Goal: Task Accomplishment & Management: Use online tool/utility

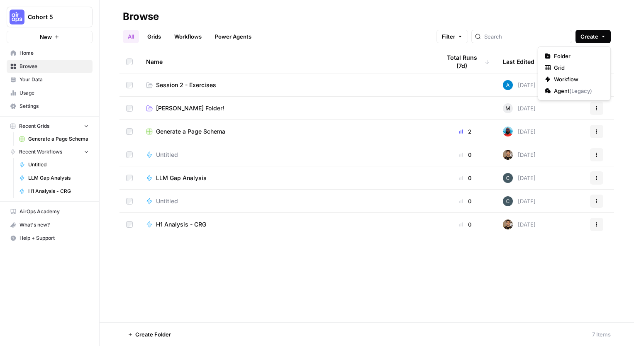
click at [599, 39] on button "Create" at bounding box center [593, 36] width 35 height 13
click at [570, 55] on span "Folder" at bounding box center [577, 56] width 46 height 8
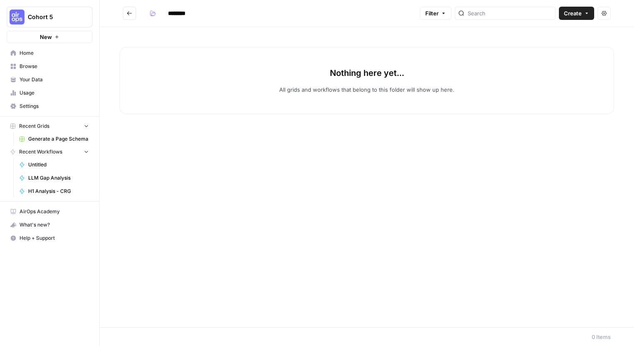
click at [181, 13] on input "********" at bounding box center [187, 13] width 46 height 13
drag, startPoint x: 198, startPoint y: 13, endPoint x: 148, endPoint y: 13, distance: 49.4
click at [149, 13] on div "********" at bounding box center [178, 13] width 65 height 13
type input "**********"
click at [272, 147] on div "Nothing here yet... All grids and workflows that belong to this folder will sho…" at bounding box center [367, 177] width 535 height 301
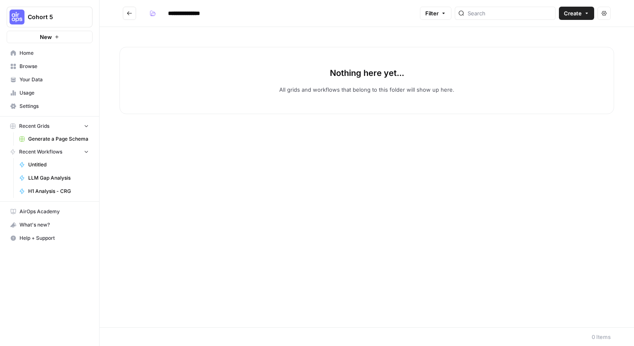
click at [129, 14] on icon "Go back" at bounding box center [130, 13] width 6 height 6
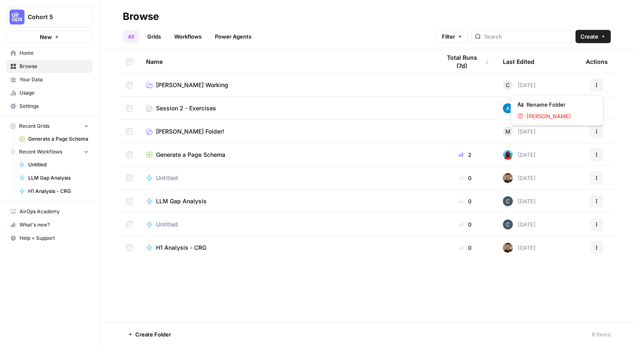
drag, startPoint x: 599, startPoint y: 85, endPoint x: 603, endPoint y: 139, distance: 54.9
click at [603, 139] on tbody "[PERSON_NAME] Working C [DATE] Actions Session 2 - Exercises [DATE] Actions [PE…" at bounding box center [367, 166] width 495 height 186
click at [178, 109] on span "Session 2 - Exercises" at bounding box center [186, 108] width 60 height 8
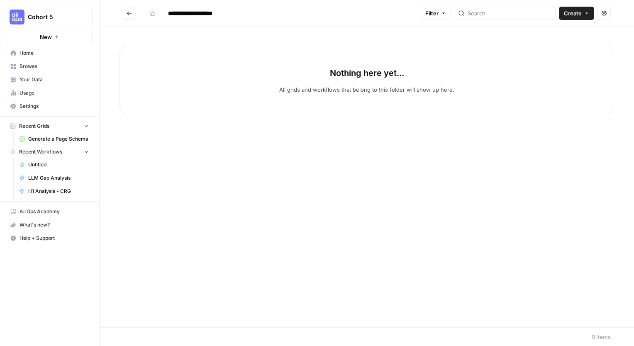
click at [129, 13] on icon "Go back" at bounding box center [129, 13] width 5 height 4
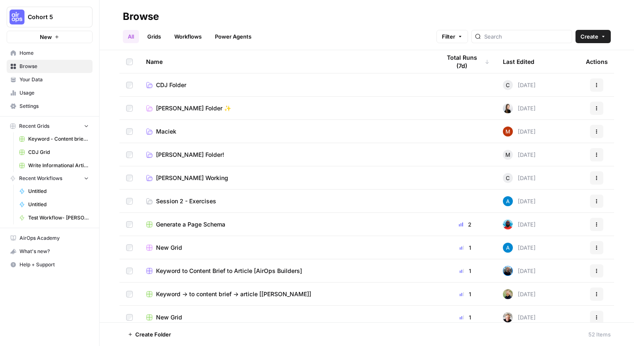
click at [174, 200] on span "Session 2 - Exercises" at bounding box center [186, 201] width 60 height 8
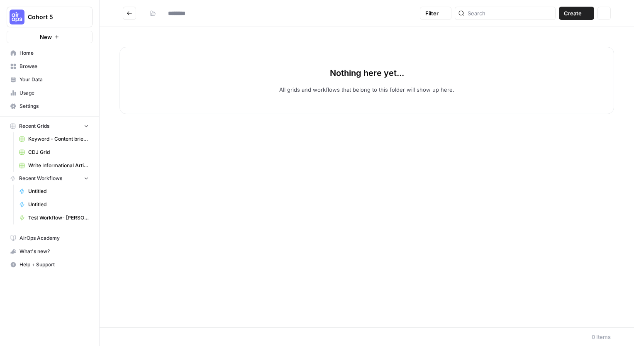
type input "**********"
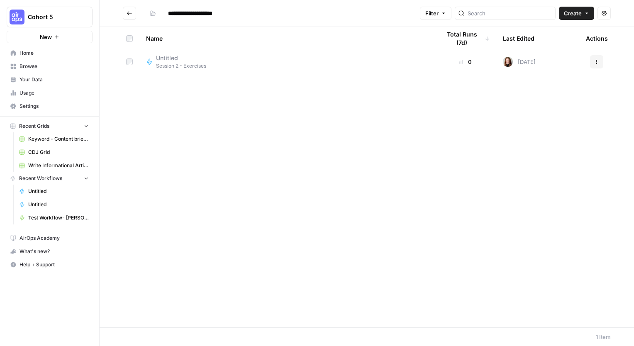
click at [590, 14] on button "Create" at bounding box center [576, 13] width 35 height 13
click at [556, 42] on span "Workflow" at bounding box center [561, 44] width 46 height 8
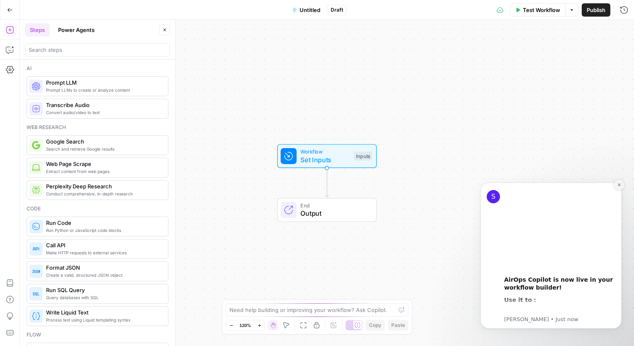
click at [619, 185] on icon "Dismiss notification" at bounding box center [619, 184] width 3 height 3
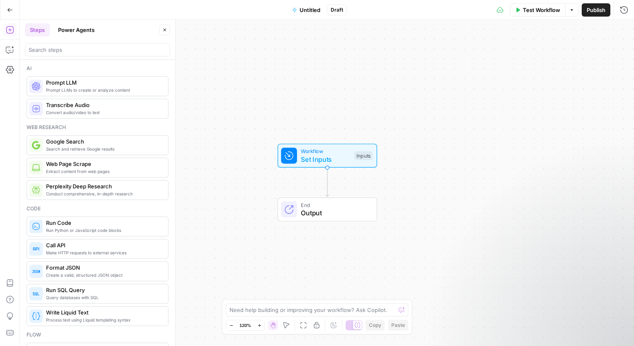
click at [301, 99] on div "Workflow Set Inputs Inputs End Output" at bounding box center [327, 183] width 614 height 326
click at [315, 6] on span "Untitled" at bounding box center [310, 10] width 21 height 8
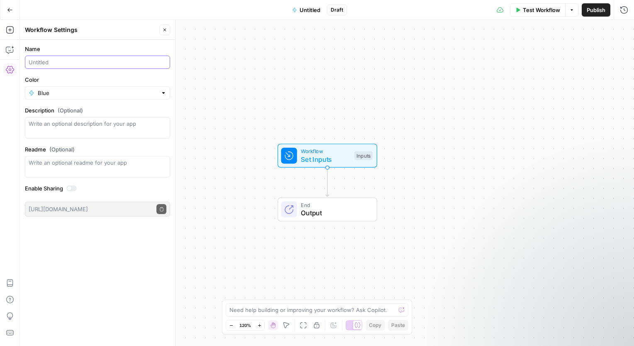
click at [100, 65] on input "Name" at bounding box center [98, 62] width 138 height 8
type input "Meta Desc Generator ([PERSON_NAME])"
click at [111, 97] on input "Color" at bounding box center [98, 93] width 120 height 8
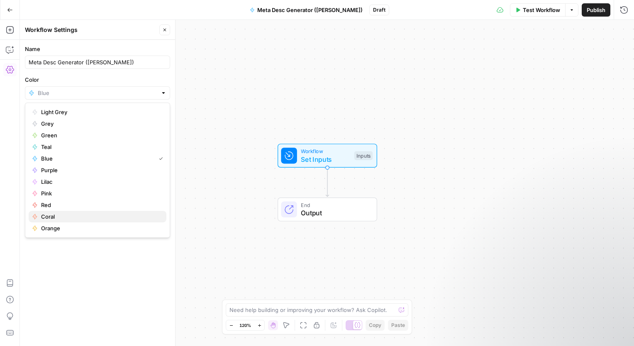
click at [65, 218] on span "Coral" at bounding box center [100, 217] width 119 height 8
type input "Coral"
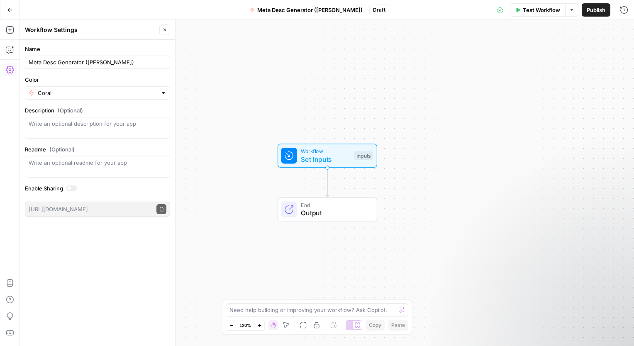
click at [5, 7] on button "Go Back" at bounding box center [9, 9] width 15 height 15
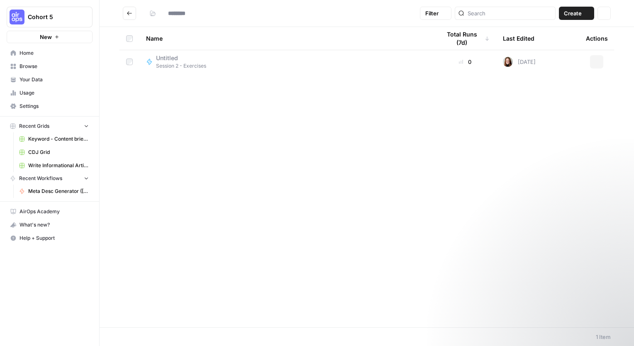
type input "**********"
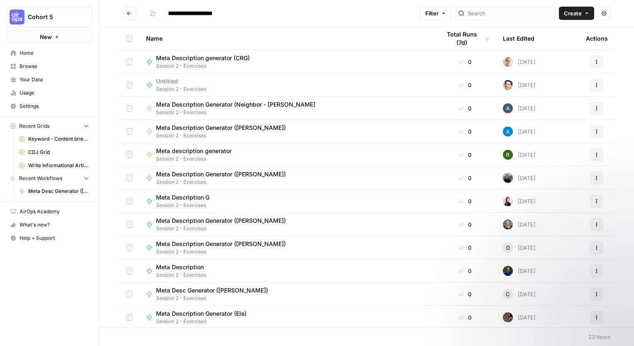
click at [207, 291] on span "Meta Desc Generator ([PERSON_NAME])" at bounding box center [212, 290] width 112 height 8
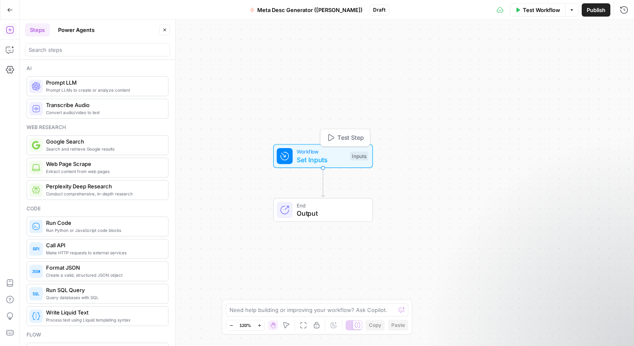
click at [317, 156] on span "Set Inputs" at bounding box center [321, 160] width 49 height 10
click at [546, 59] on span "Add Field" at bounding box center [541, 56] width 24 height 8
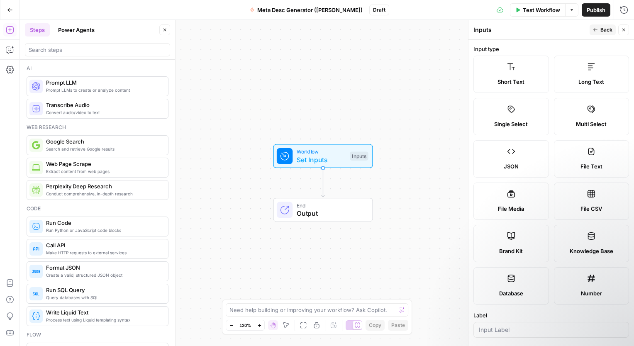
click at [519, 245] on label "Brand Kit" at bounding box center [512, 243] width 76 height 37
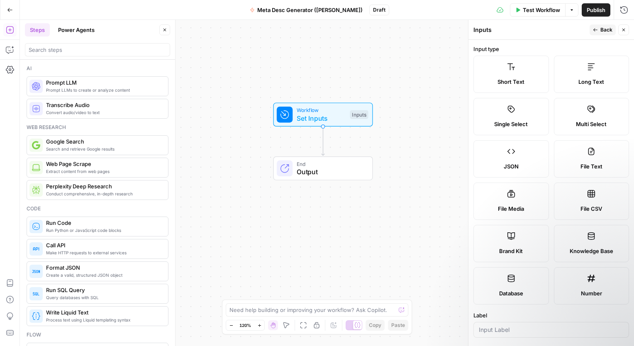
click at [599, 29] on button "Back" at bounding box center [603, 29] width 26 height 11
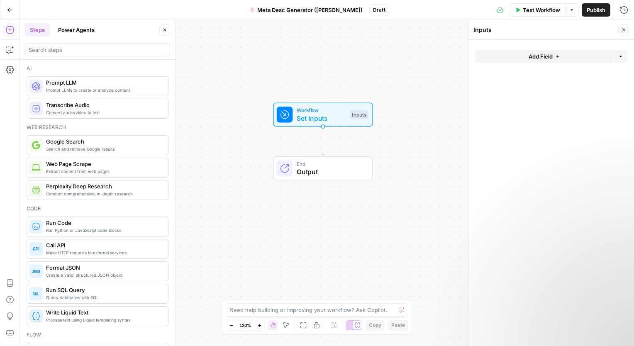
click at [553, 57] on button "Add Field" at bounding box center [544, 56] width 138 height 13
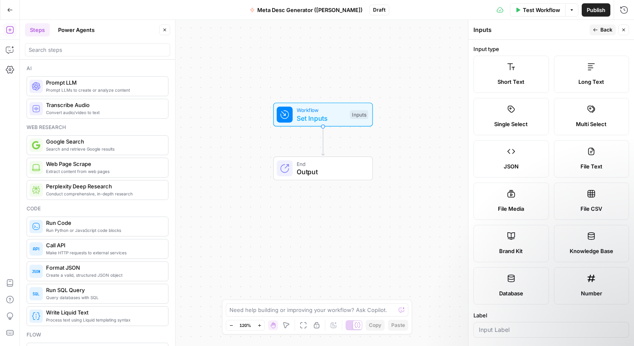
click at [478, 33] on div "Inputs" at bounding box center [531, 30] width 114 height 8
click at [599, 31] on button "Back" at bounding box center [603, 29] width 26 height 11
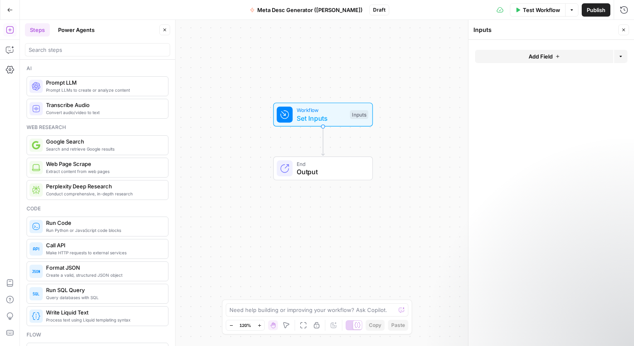
click at [524, 62] on button "Add Field" at bounding box center [544, 56] width 138 height 13
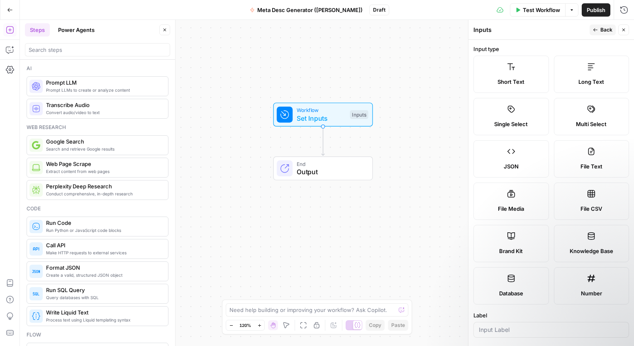
click at [506, 78] on span "Short Text" at bounding box center [511, 82] width 27 height 8
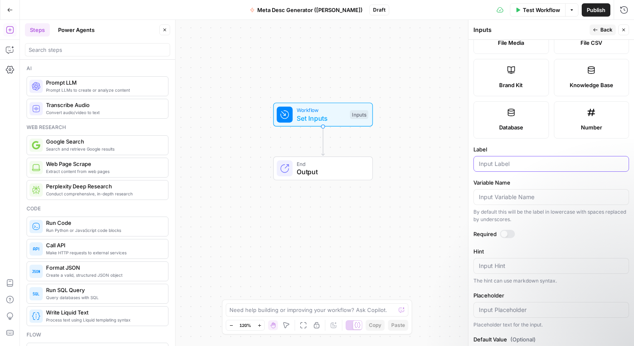
click at [513, 165] on input "Label" at bounding box center [551, 164] width 145 height 8
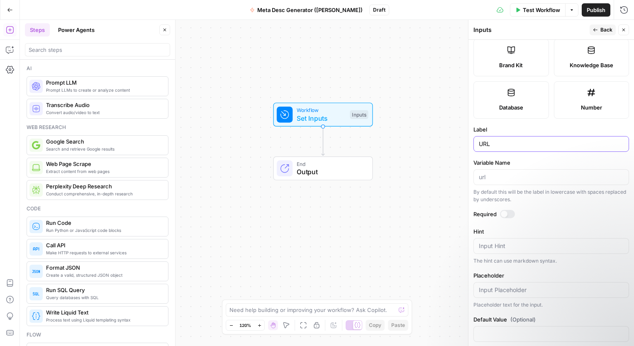
scroll to position [196, 0]
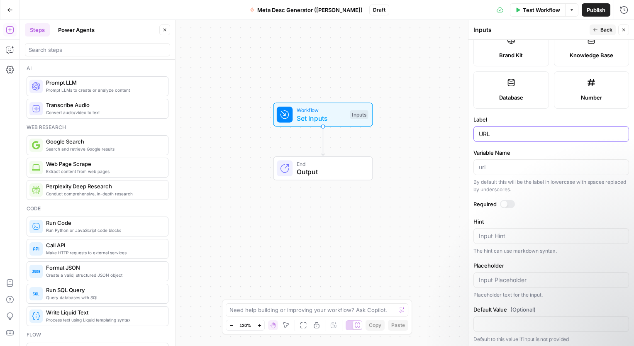
type input "URL"
click at [523, 235] on textarea "Hint" at bounding box center [551, 236] width 145 height 8
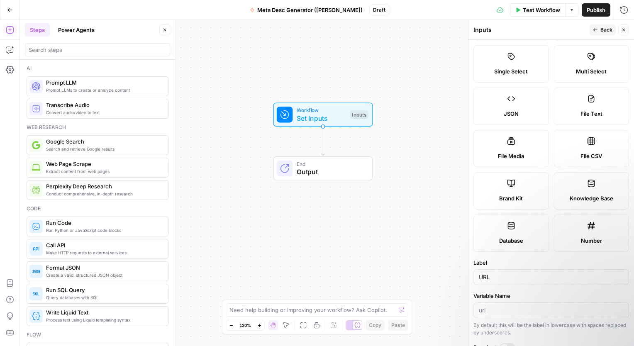
scroll to position [0, 0]
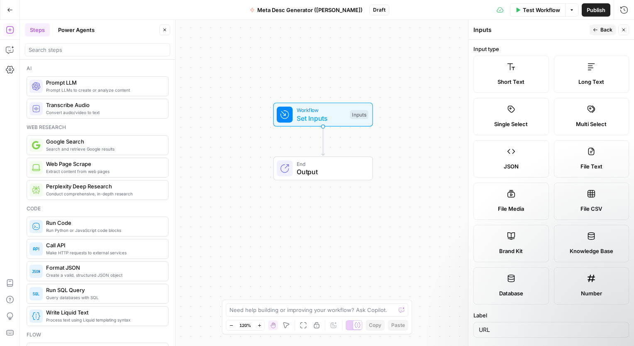
type textarea "Paste URL"
click at [624, 31] on icon "button" at bounding box center [623, 29] width 5 height 5
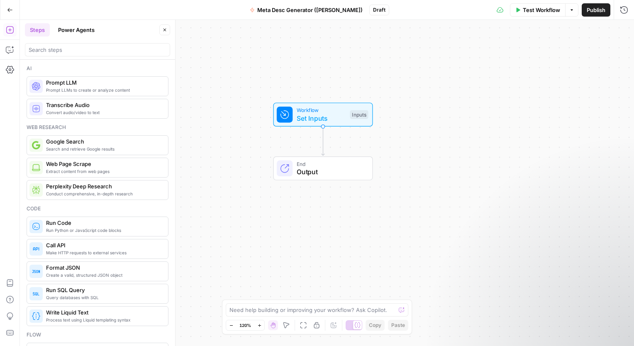
click at [329, 122] on span "Set Inputs" at bounding box center [321, 118] width 49 height 10
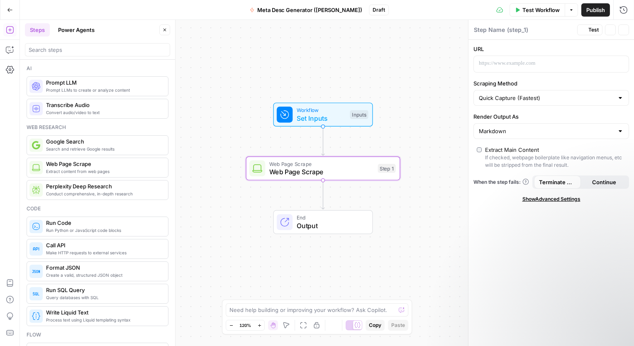
type textarea "Web Page Scrape"
click at [325, 174] on span "Web Page Scrape" at bounding box center [321, 172] width 105 height 10
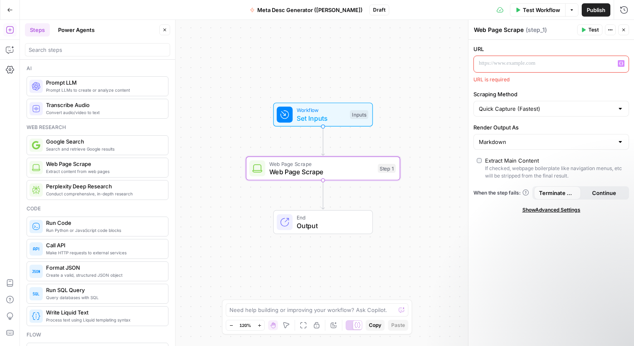
click at [522, 61] on p at bounding box center [545, 63] width 132 height 8
click at [621, 63] on icon "button" at bounding box center [621, 63] width 4 height 4
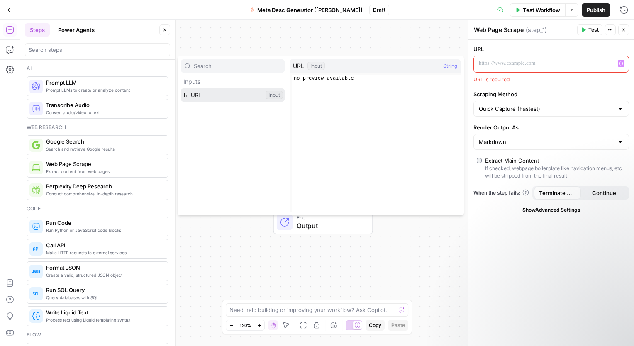
click at [212, 97] on button "Select variable URL" at bounding box center [233, 94] width 104 height 13
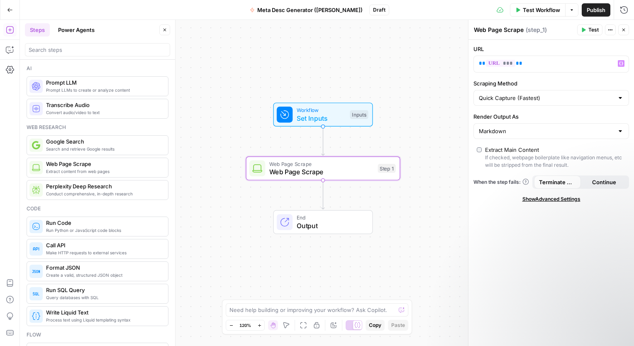
click at [584, 32] on button "Test" at bounding box center [589, 29] width 25 height 11
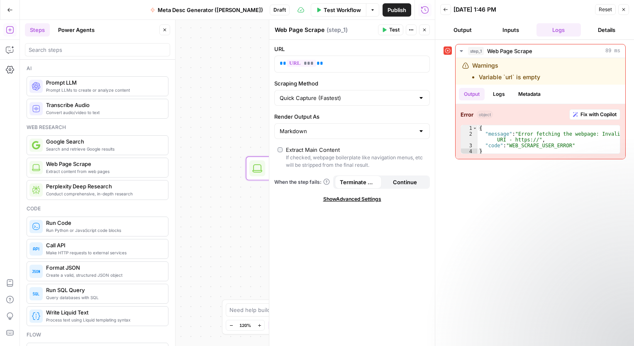
click at [506, 30] on button "Inputs" at bounding box center [511, 29] width 45 height 13
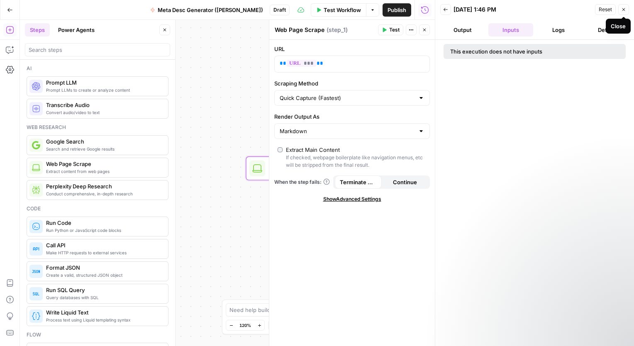
click at [623, 9] on icon "button" at bounding box center [624, 9] width 3 height 3
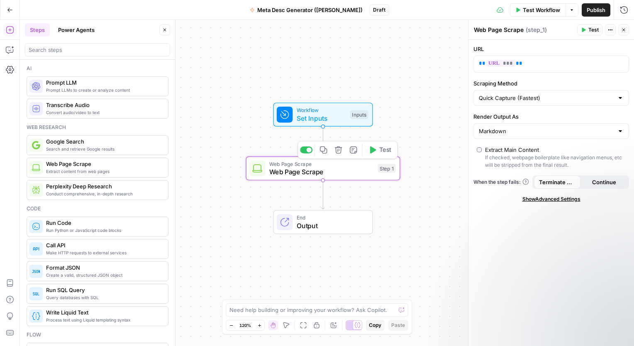
click at [335, 120] on span "Set Inputs" at bounding box center [321, 118] width 49 height 10
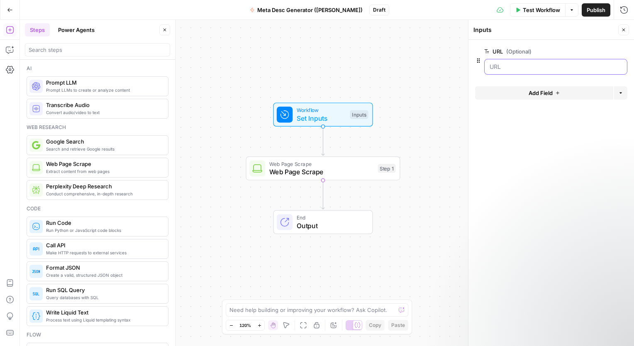
click at [560, 64] on input "URL (Optional)" at bounding box center [556, 67] width 132 height 8
click at [233, 255] on div "Workflow Set Inputs Inputs Web Page Scrape Web Page Scrape Step 1 End Output" at bounding box center [327, 183] width 614 height 326
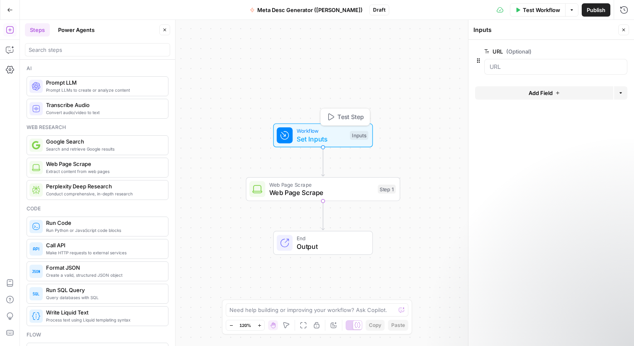
click at [351, 117] on span "Test Step" at bounding box center [350, 116] width 27 height 9
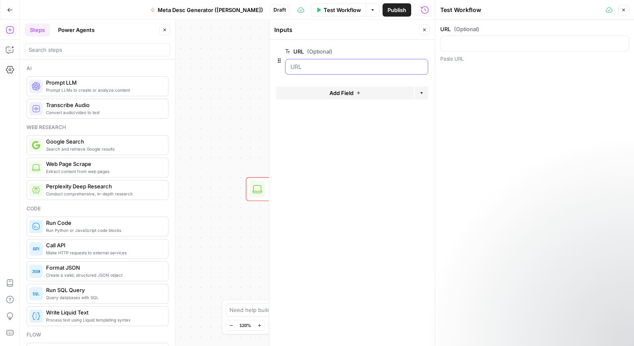
click at [329, 68] on input "URL (Optional)" at bounding box center [357, 67] width 132 height 8
click at [329, 66] on input "URL (Optional)" at bounding box center [357, 67] width 132 height 8
click at [461, 43] on input "URL (Optional)" at bounding box center [535, 43] width 178 height 8
paste input "[URL][DOMAIN_NAME]"
type input "[URL][DOMAIN_NAME]"
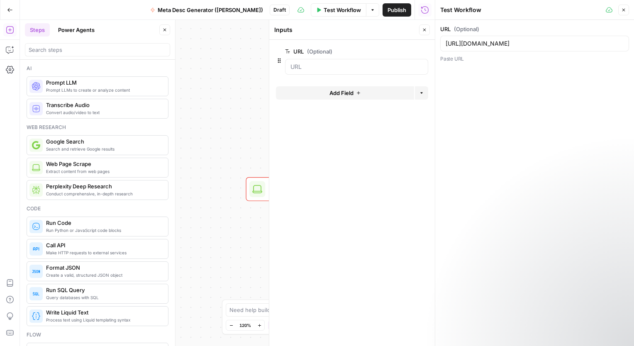
click at [625, 9] on icon "button" at bounding box center [624, 10] width 3 height 3
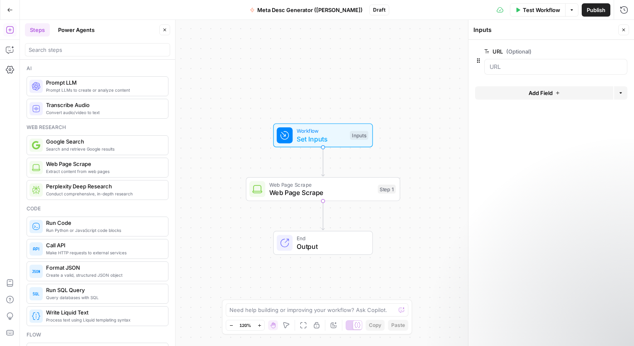
click at [535, 12] on span "Test Workflow" at bounding box center [541, 10] width 37 height 8
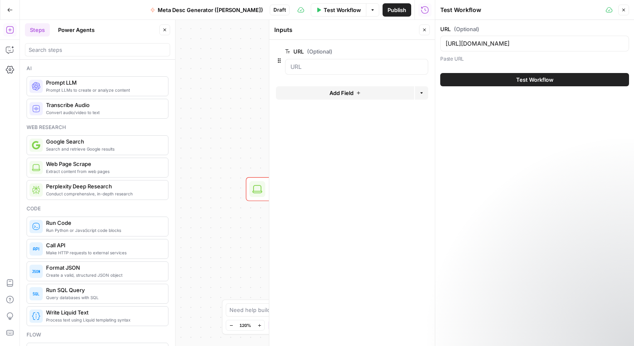
click at [535, 79] on span "Test Workflow" at bounding box center [534, 80] width 37 height 8
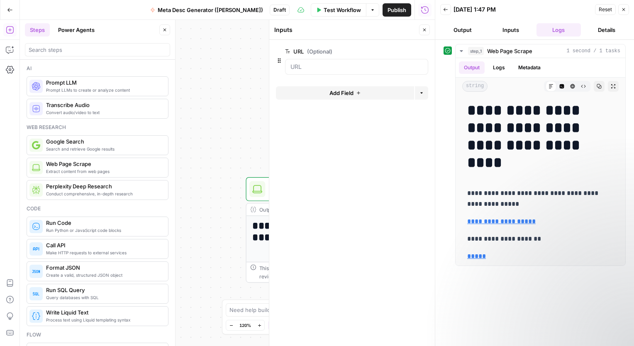
click at [624, 9] on icon "button" at bounding box center [623, 9] width 5 height 5
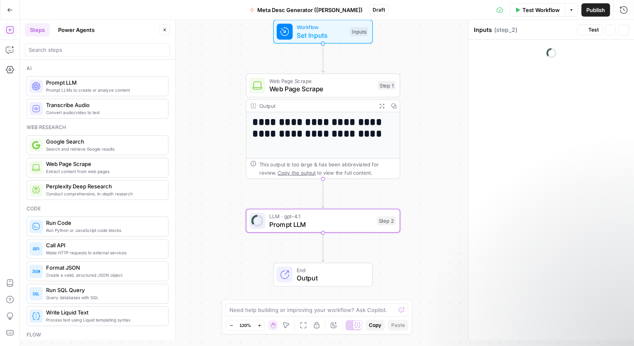
type textarea "Prompt LLM"
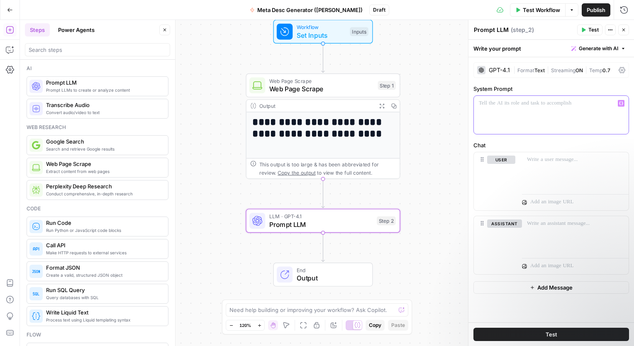
click at [527, 107] on div at bounding box center [551, 115] width 155 height 38
click at [559, 333] on button "Test" at bounding box center [552, 334] width 156 height 13
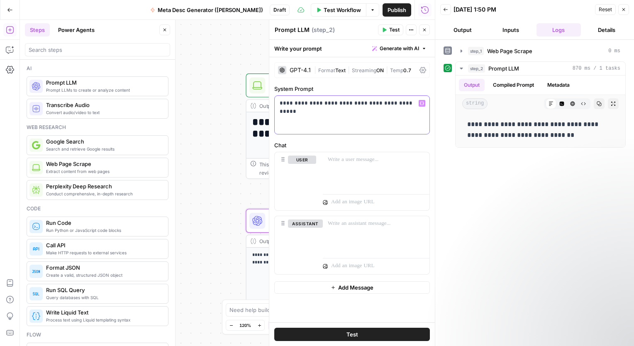
click at [405, 104] on p "**********" at bounding box center [352, 103] width 145 height 8
click at [371, 333] on button "Test" at bounding box center [352, 334] width 156 height 13
click at [515, 32] on button "Inputs" at bounding box center [511, 29] width 45 height 13
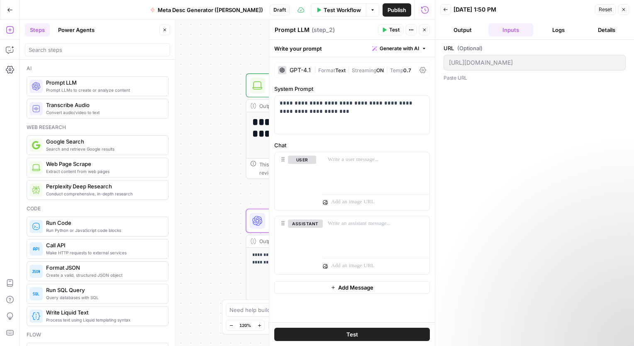
click at [473, 29] on button "Output" at bounding box center [462, 29] width 45 height 13
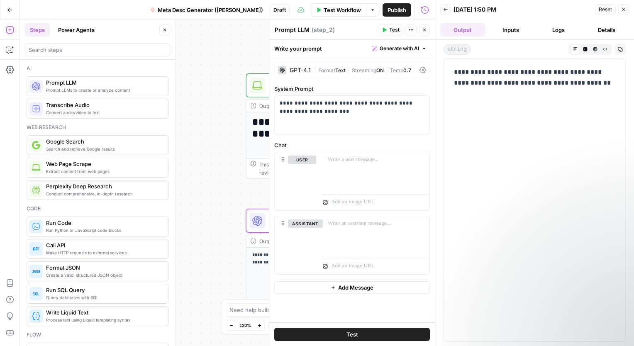
click at [520, 30] on button "Inputs" at bounding box center [511, 29] width 45 height 13
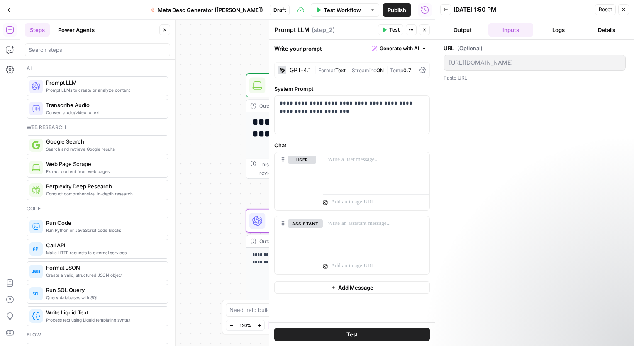
click at [308, 71] on div "GPT-4.1" at bounding box center [300, 70] width 21 height 6
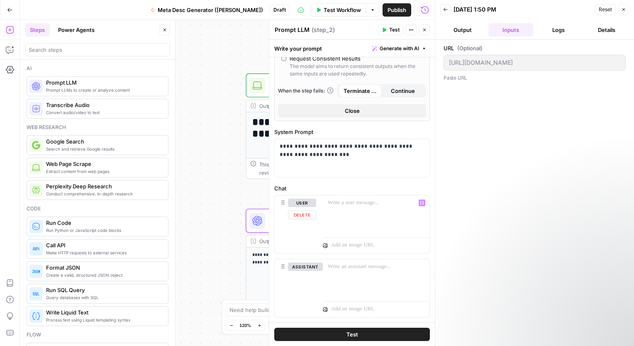
scroll to position [247, 0]
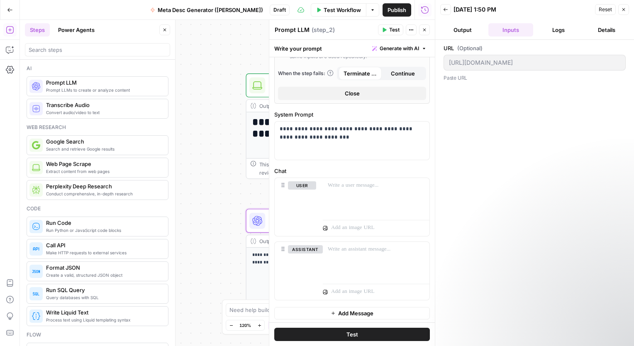
click at [623, 12] on button "Close" at bounding box center [623, 9] width 11 height 11
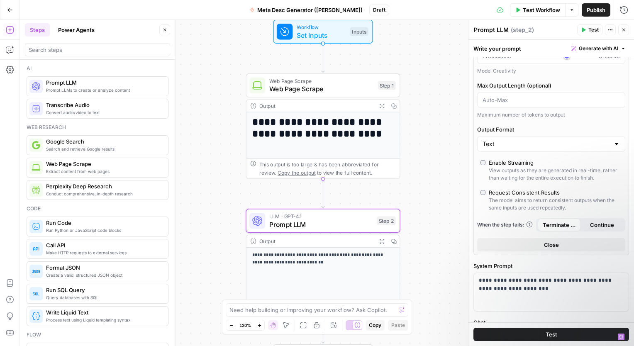
scroll to position [0, 0]
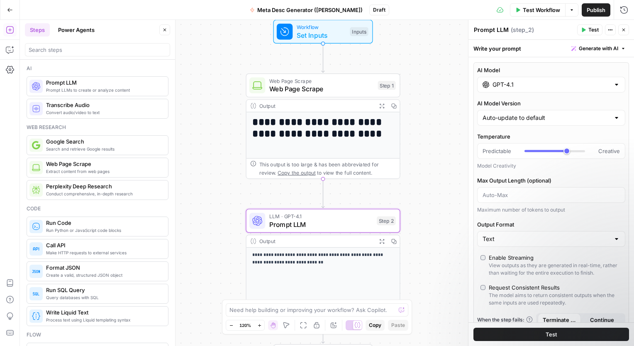
drag, startPoint x: 370, startPoint y: 135, endPoint x: 504, endPoint y: 136, distance: 134.1
click at [510, 137] on body "**********" at bounding box center [317, 173] width 634 height 346
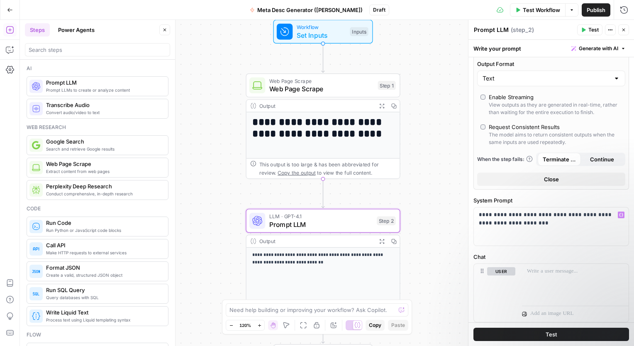
scroll to position [247, 0]
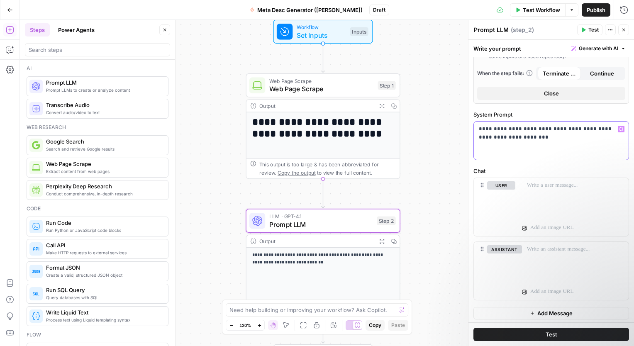
click at [518, 138] on p "**********" at bounding box center [548, 133] width 139 height 17
click at [619, 127] on icon "button" at bounding box center [621, 129] width 4 height 4
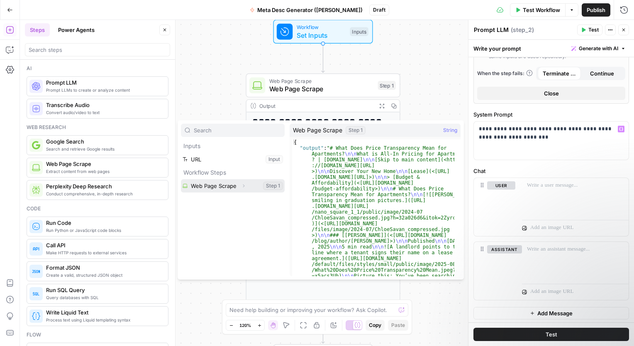
click at [218, 184] on button "Select variable Web Page Scrape" at bounding box center [233, 185] width 104 height 13
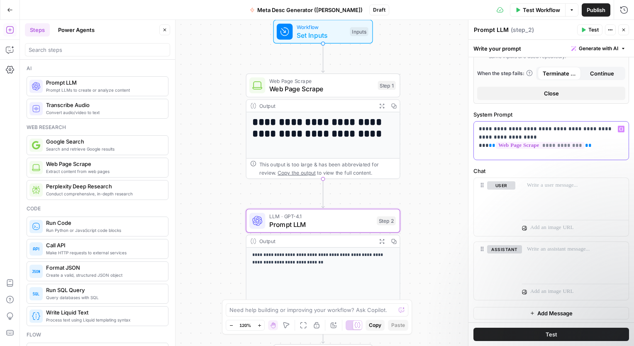
drag, startPoint x: 608, startPoint y: 139, endPoint x: 487, endPoint y: 130, distance: 121.1
click at [468, 127] on div "**********" at bounding box center [551, 183] width 166 height 326
click at [549, 187] on p at bounding box center [575, 185] width 97 height 8
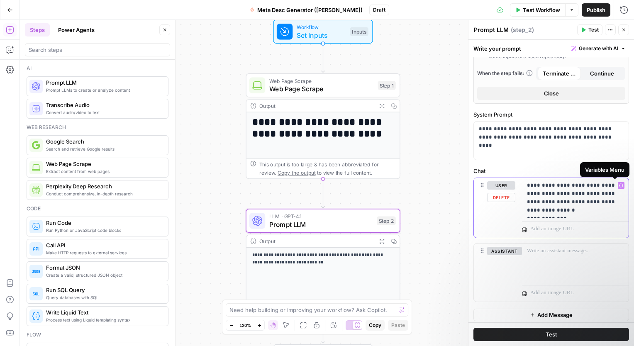
click at [619, 183] on icon "button" at bounding box center [621, 185] width 4 height 4
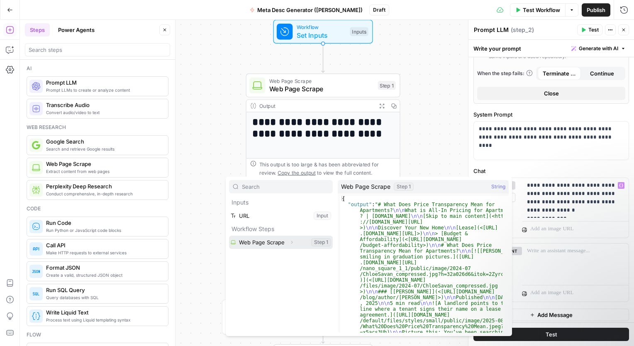
click at [256, 244] on button "Select variable Web Page Scrape" at bounding box center [281, 242] width 104 height 13
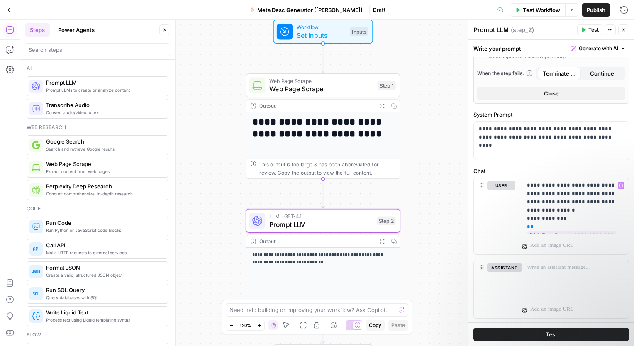
click at [575, 337] on button "Test" at bounding box center [552, 334] width 156 height 13
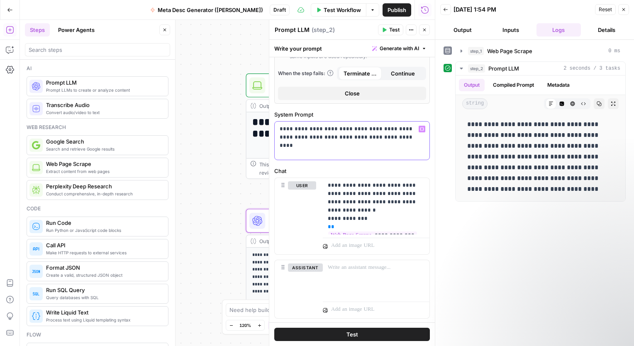
click at [390, 138] on p "**********" at bounding box center [349, 133] width 139 height 17
click at [370, 336] on button "Test" at bounding box center [352, 334] width 156 height 13
